Goal: Information Seeking & Learning: Learn about a topic

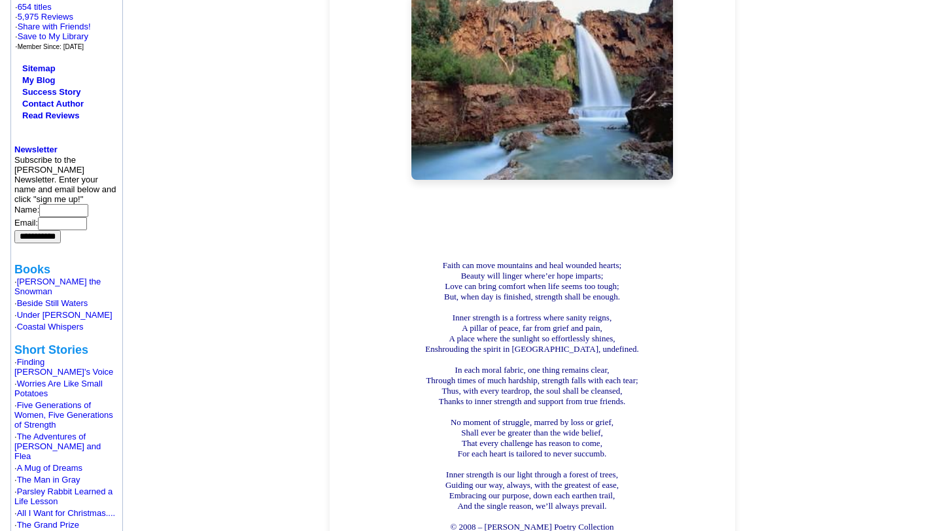
scroll to position [400, 0]
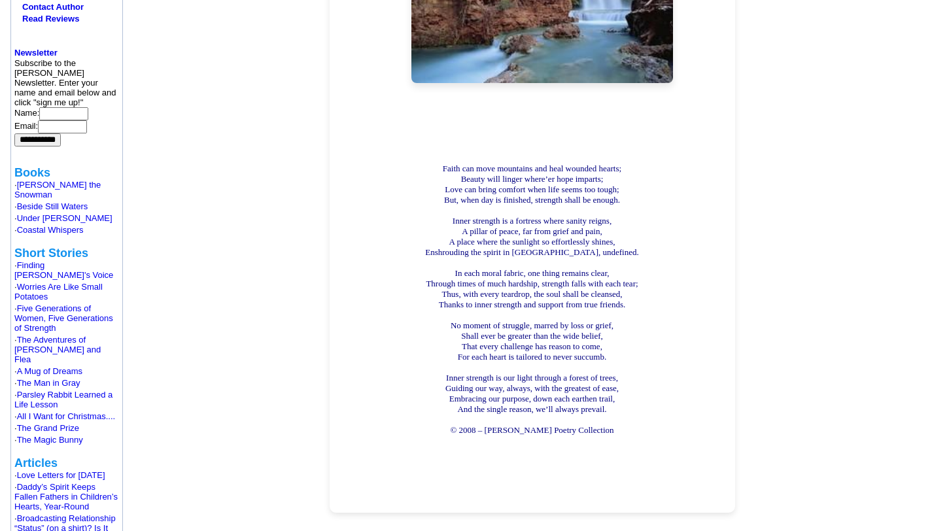
click at [610, 425] on div "© 2008 – [PERSON_NAME] Poetry Collection" at bounding box center [532, 430] width 392 height 10
drag, startPoint x: 608, startPoint y: 402, endPoint x: 572, endPoint y: 403, distance: 36.0
click at [598, 425] on div "© 2008 – [PERSON_NAME] Poetry Collection" at bounding box center [532, 430] width 392 height 10
click at [609, 425] on div "© 2008 – [PERSON_NAME] Poetry Collection" at bounding box center [532, 430] width 392 height 10
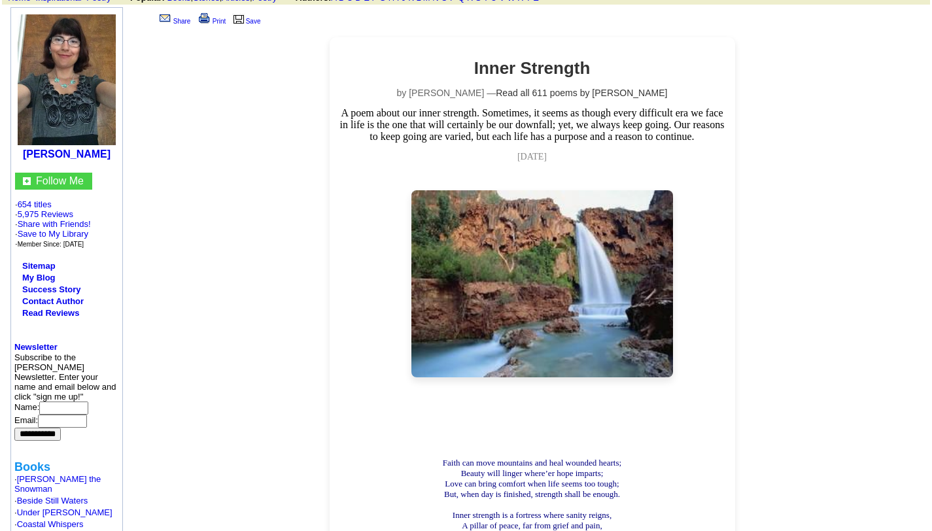
scroll to position [0, 0]
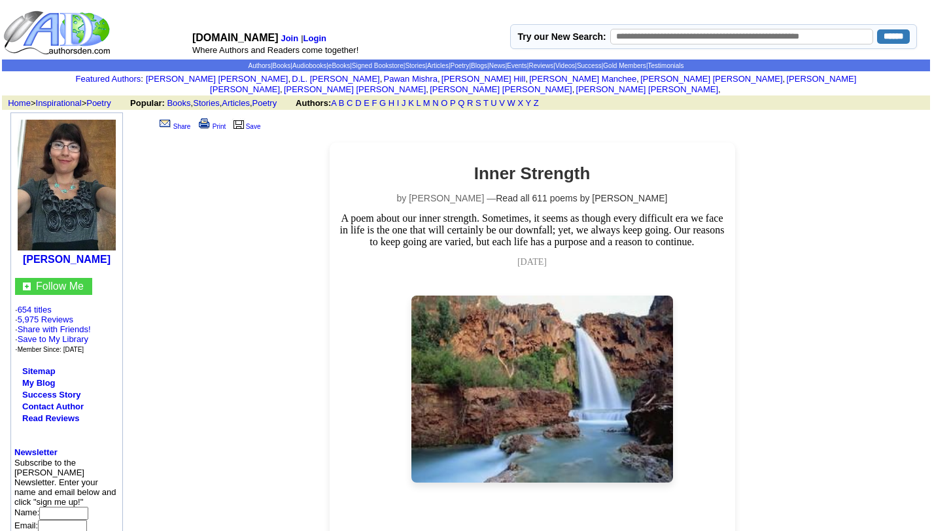
click at [474, 167] on h2 "Inner Strength" at bounding box center [532, 173] width 392 height 20
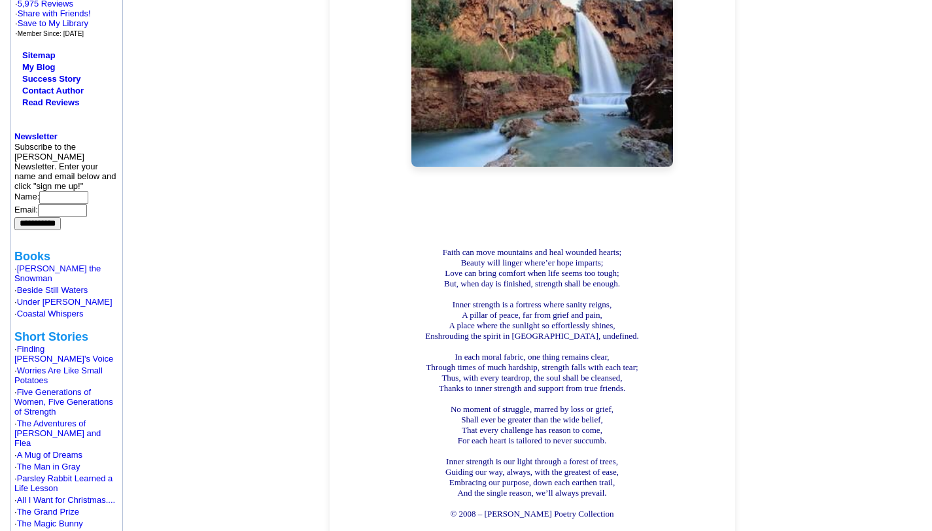
scroll to position [418, 0]
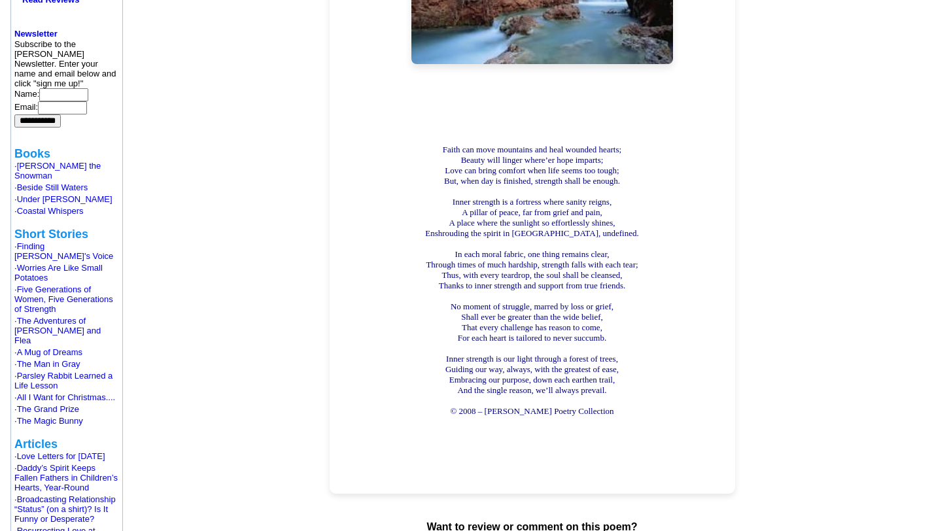
click at [609, 364] on div "Inner strength is our light through a forest of trees, Guiding our way, always,…" at bounding box center [532, 375] width 392 height 42
click at [608, 364] on div "Inner strength is our light through a forest of trees, Guiding our way, always,…" at bounding box center [532, 375] width 392 height 42
click at [619, 364] on div "Inner strength is our light through a forest of trees, Guiding our way, always,…" at bounding box center [532, 375] width 392 height 42
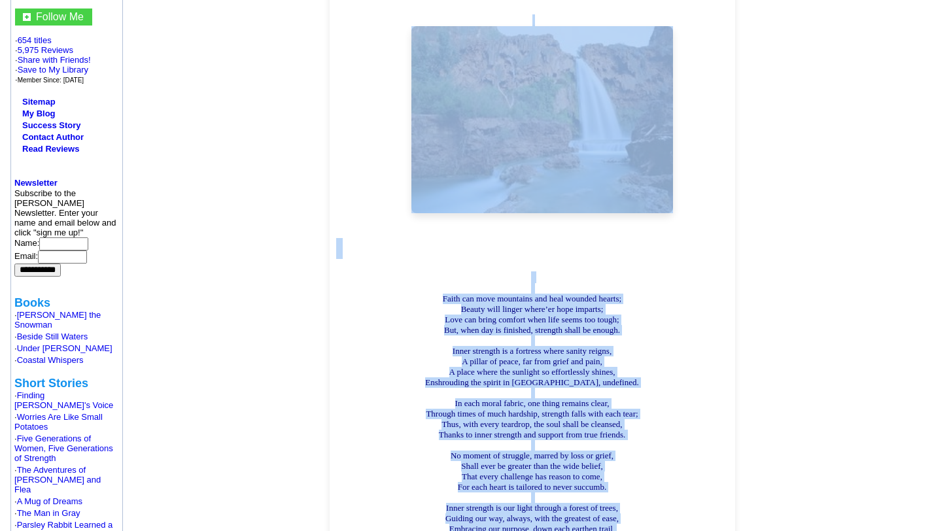
scroll to position [279, 0]
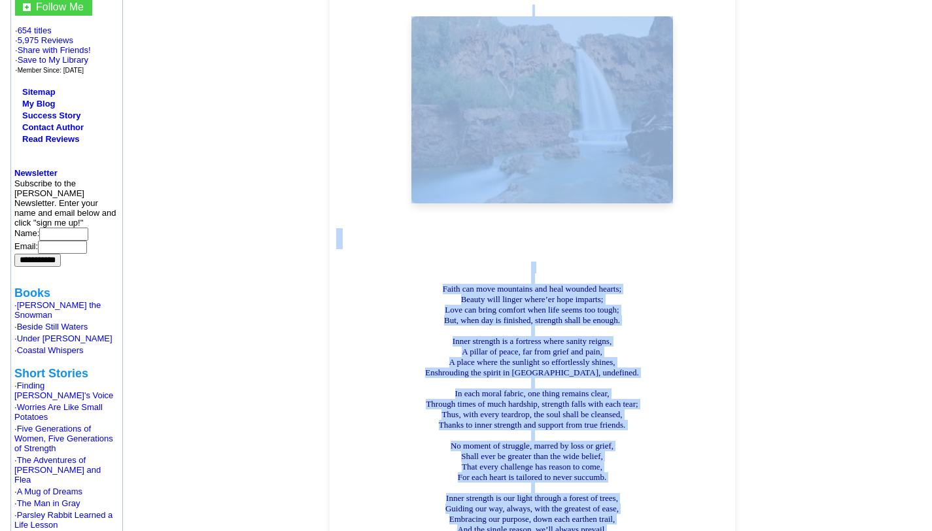
drag, startPoint x: 474, startPoint y: 118, endPoint x: 628, endPoint y: 503, distance: 415.5
click at [628, 503] on div "Inner Strength by [PERSON_NAME] — Read all 611 poems by [PERSON_NAME] A poem ab…" at bounding box center [532, 248] width 405 height 770
copy div "Lorem Ipsumdol si Amet Consectet — Adip eli 326 seddo ei Temp Incididun U labo …"
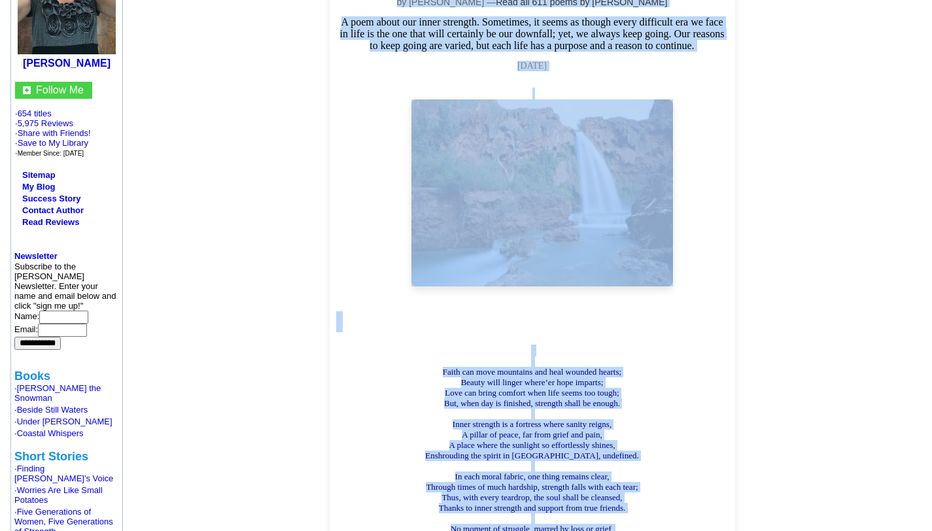
scroll to position [349, 0]
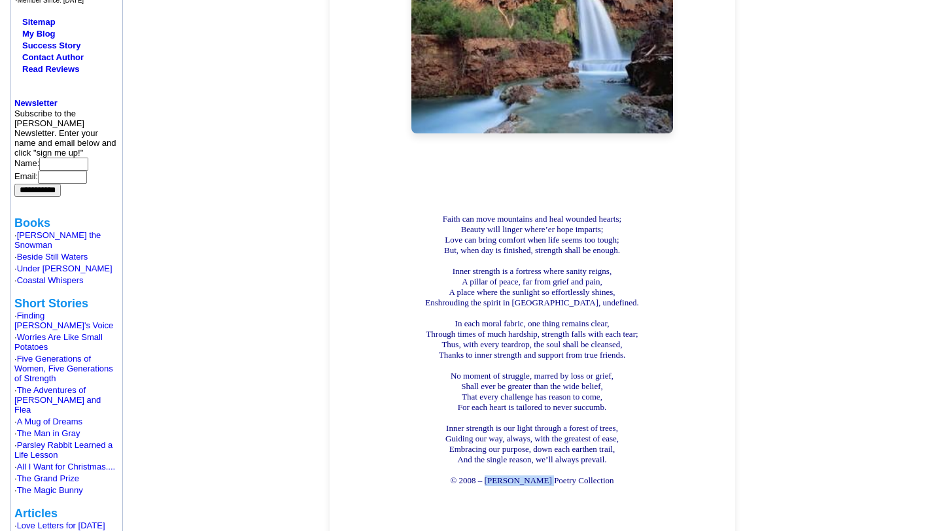
drag, startPoint x: 492, startPoint y: 454, endPoint x: 538, endPoint y: 456, distance: 45.8
click at [538, 475] on span "© 2008 – [PERSON_NAME] Poetry Collection" at bounding box center [531, 480] width 163 height 10
copy span "[PERSON_NAME]"
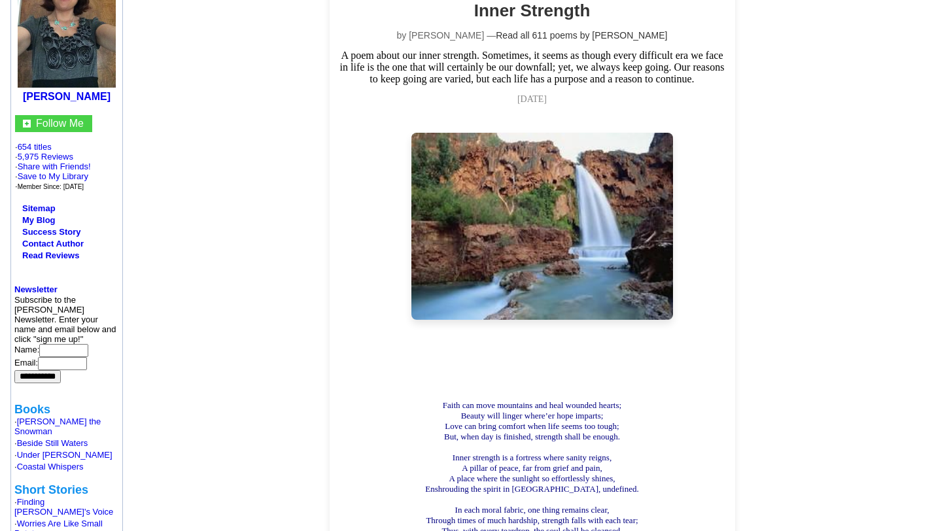
scroll to position [151, 0]
